Goal: Information Seeking & Learning: Learn about a topic

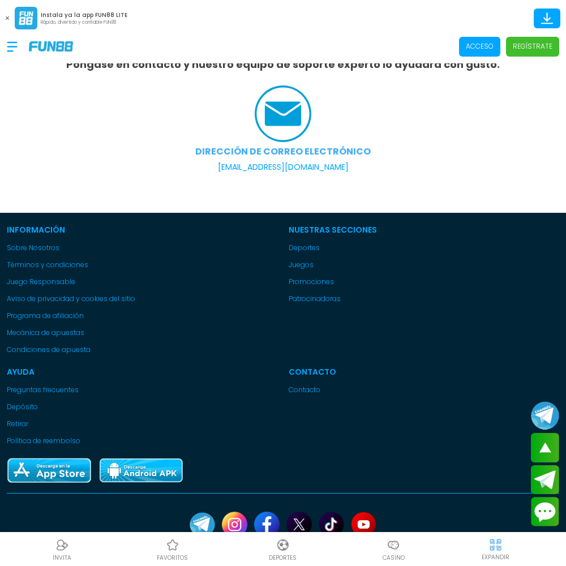
scroll to position [268, 0]
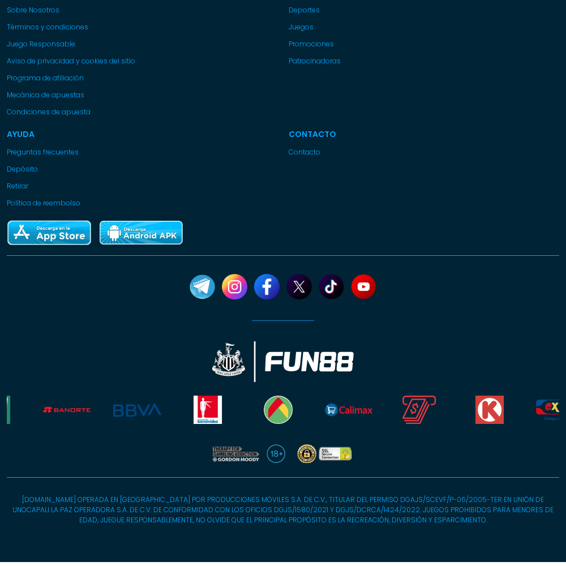
scroll to position [2346, 0]
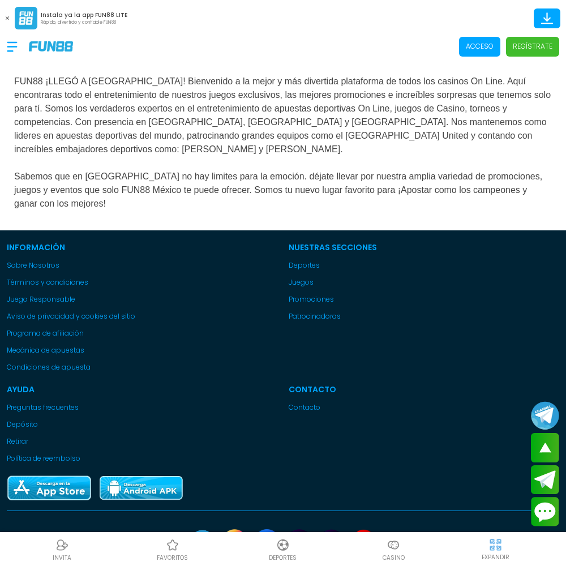
scroll to position [258, 0]
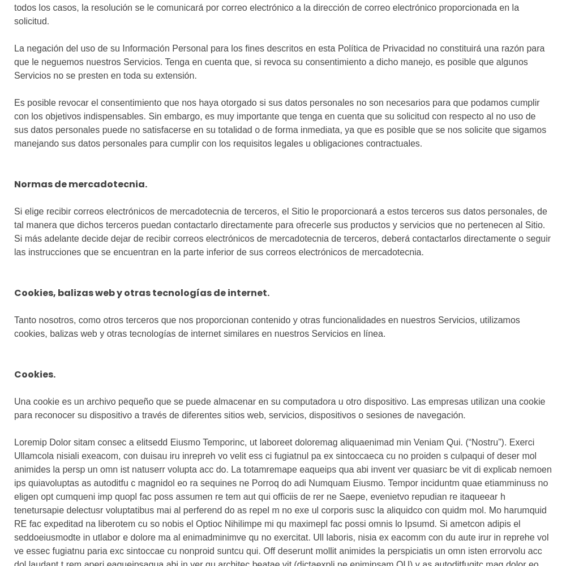
scroll to position [5090, 0]
